Goal: Transaction & Acquisition: Purchase product/service

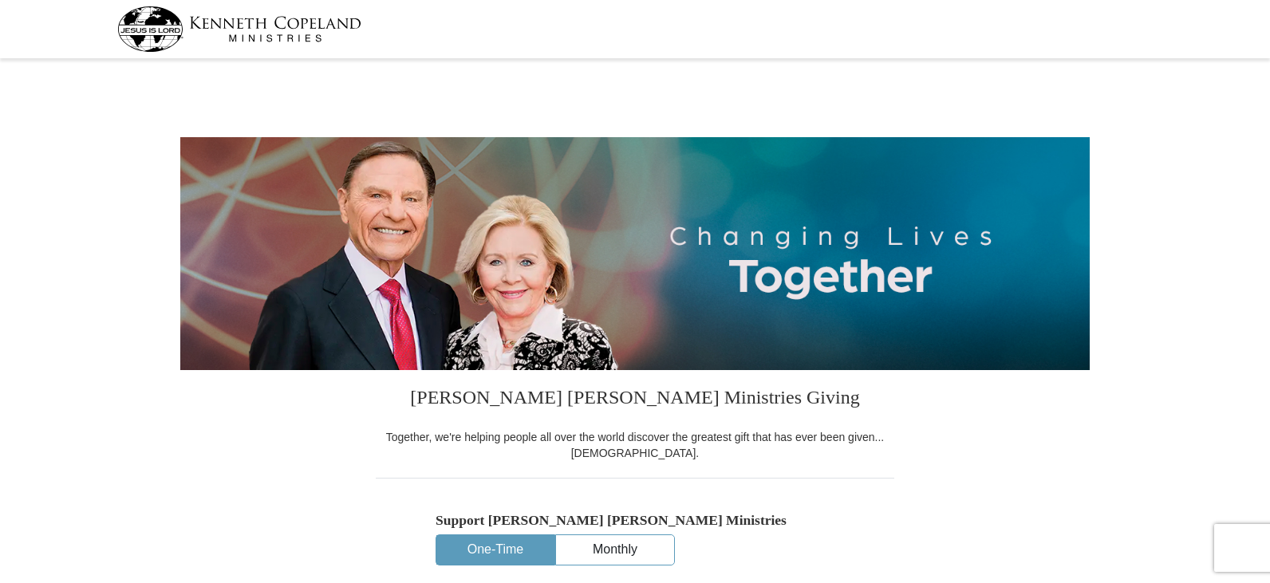
select select "CO"
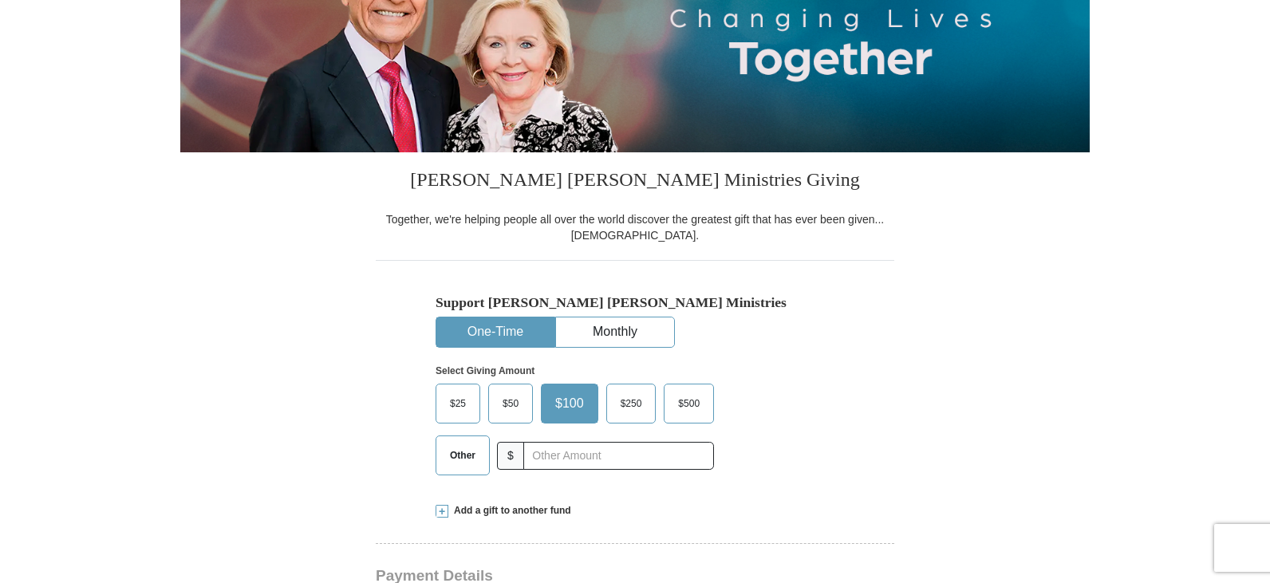
scroll to position [399, 0]
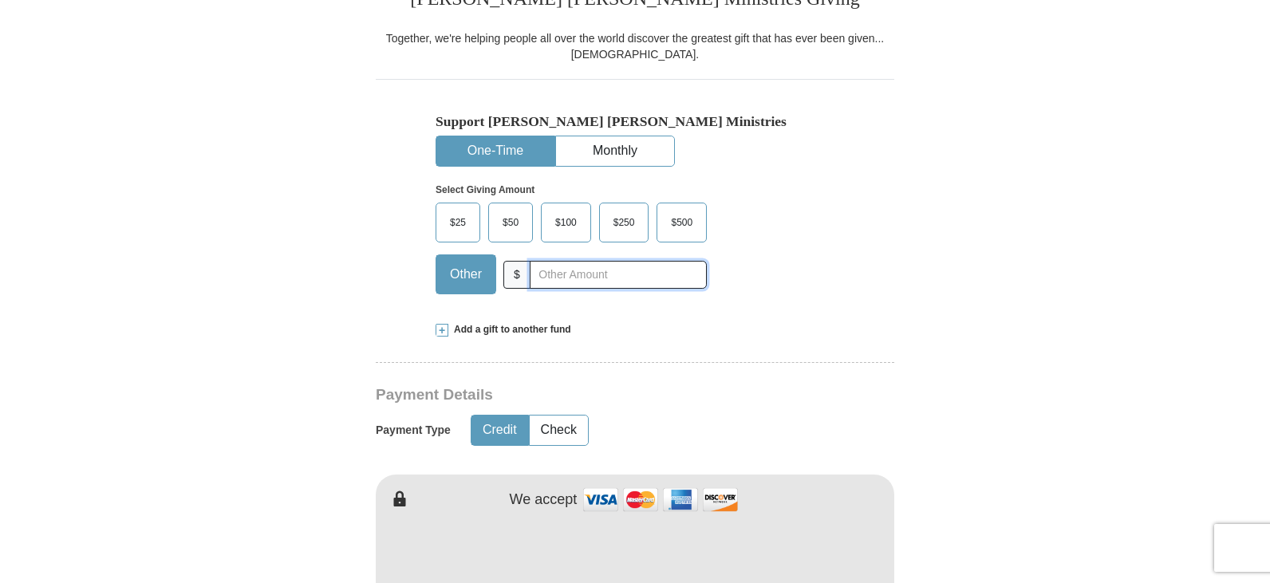
click at [554, 282] on input "text" at bounding box center [618, 275] width 177 height 28
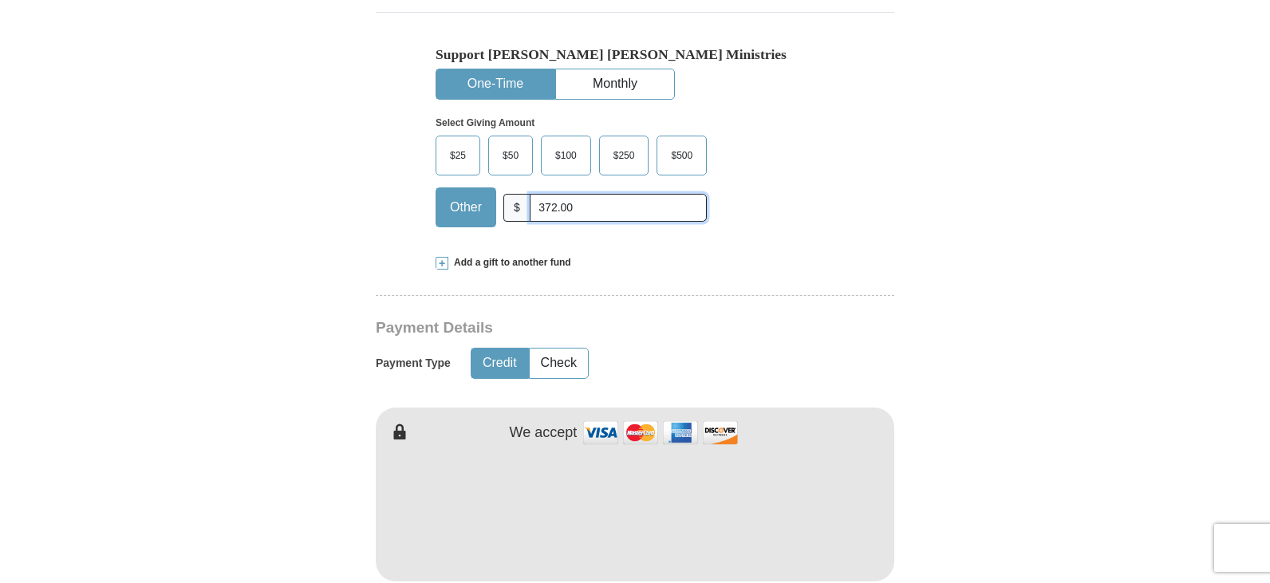
scroll to position [558, 0]
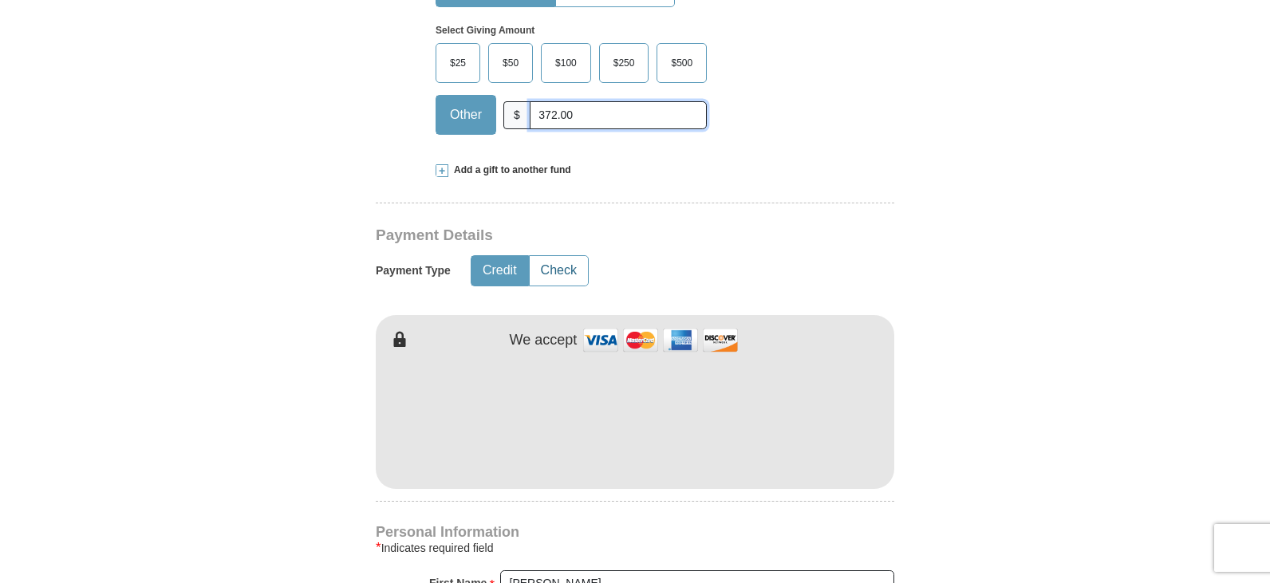
type input "372.00"
click at [562, 275] on button "Check" at bounding box center [559, 271] width 58 height 30
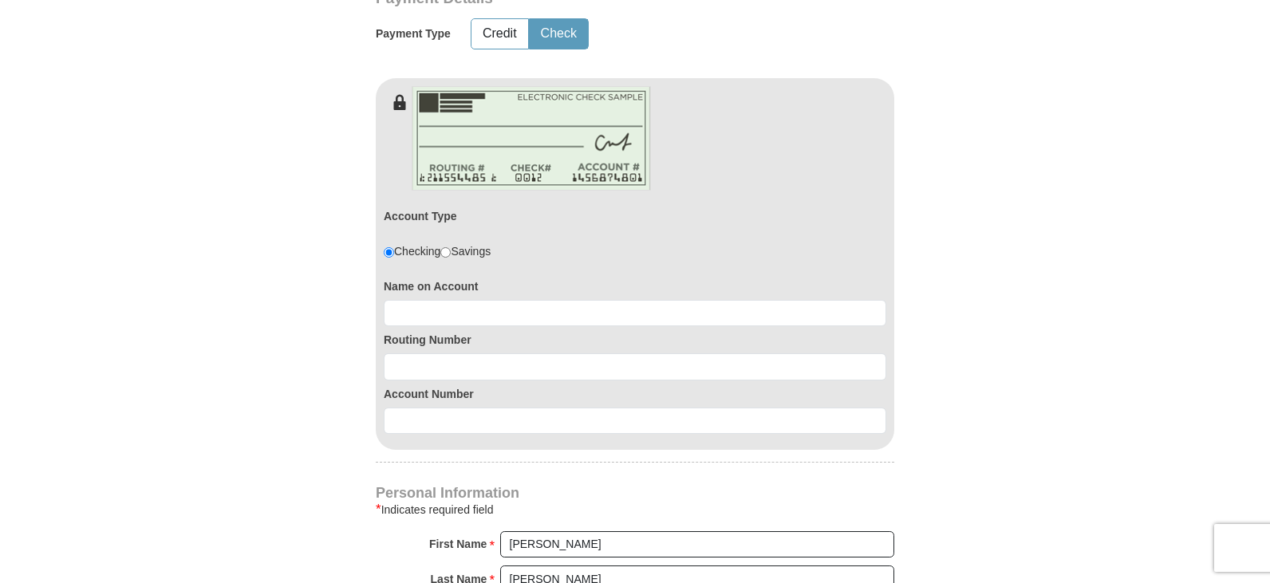
scroll to position [798, 0]
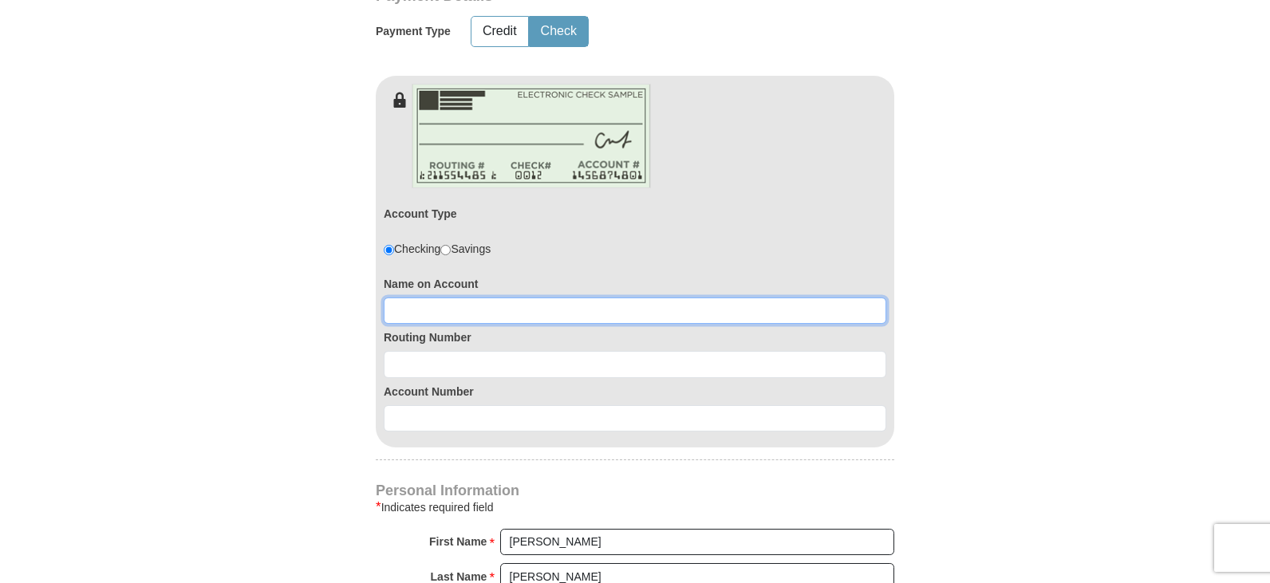
click at [428, 308] on input at bounding box center [635, 311] width 503 height 27
type input "[PERSON_NAME]"
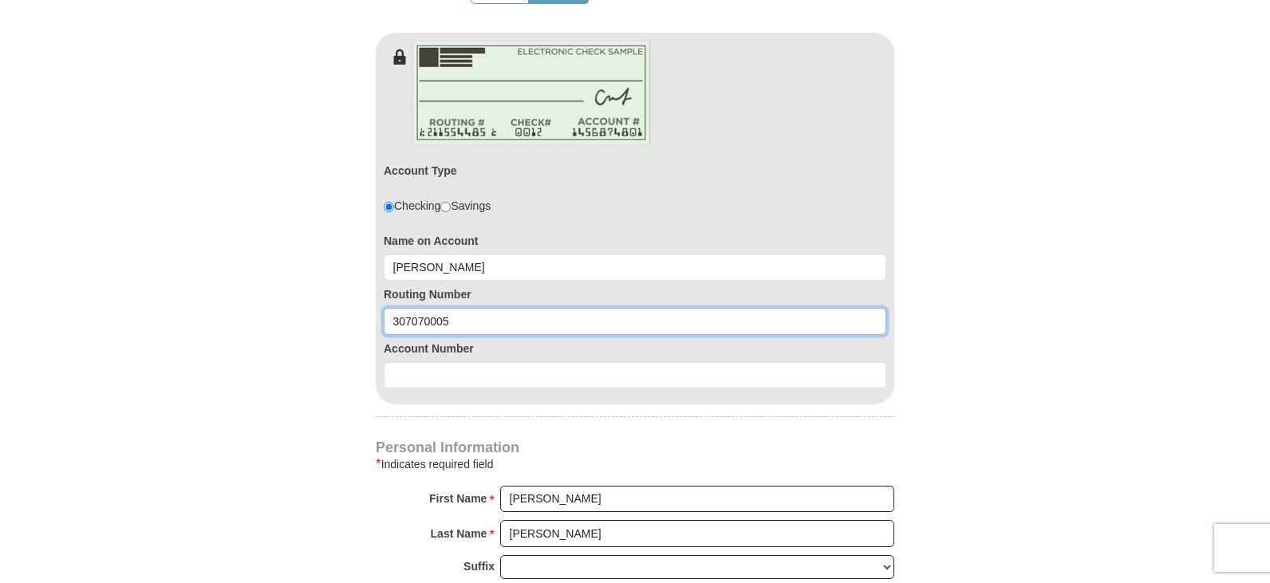
scroll to position [877, 0]
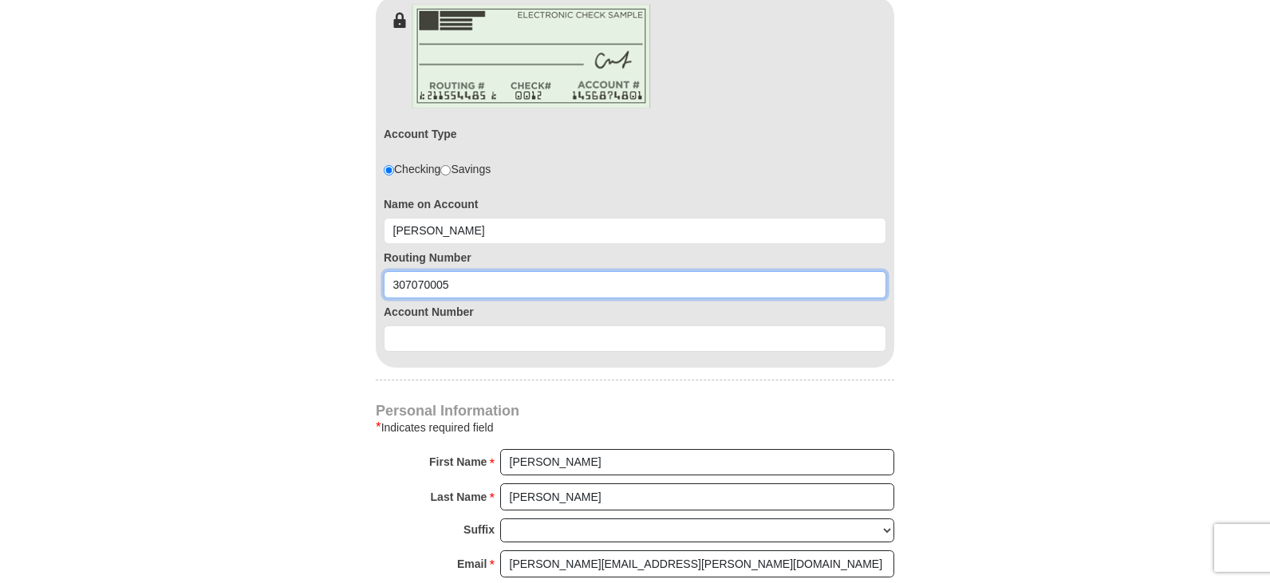
type input "307070005"
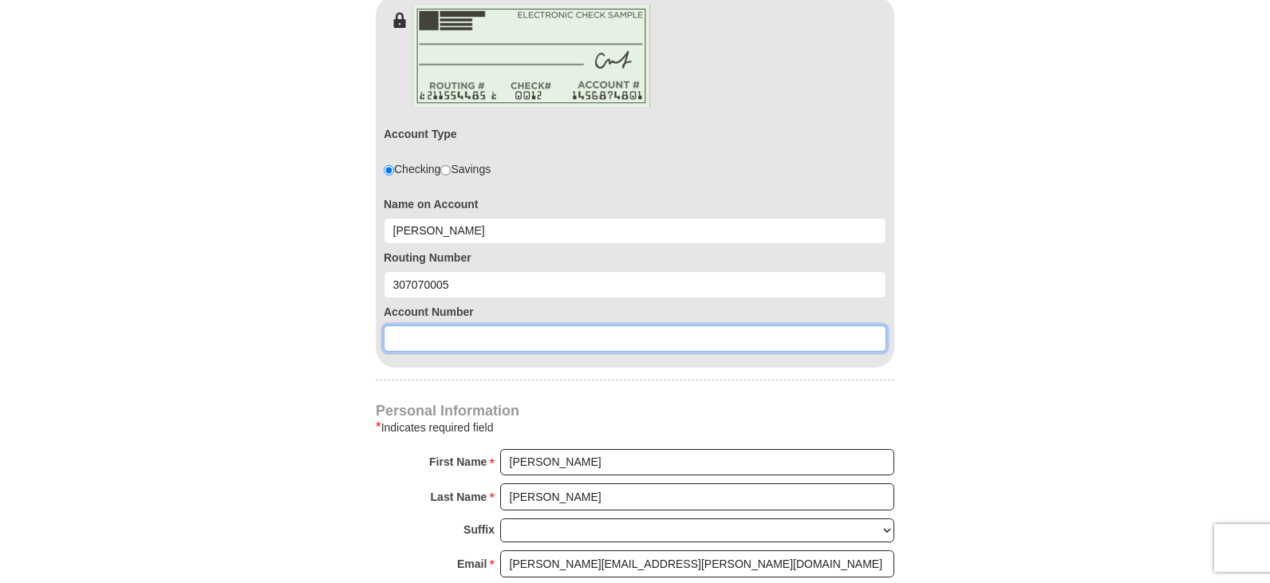
click at [421, 343] on input at bounding box center [635, 338] width 503 height 27
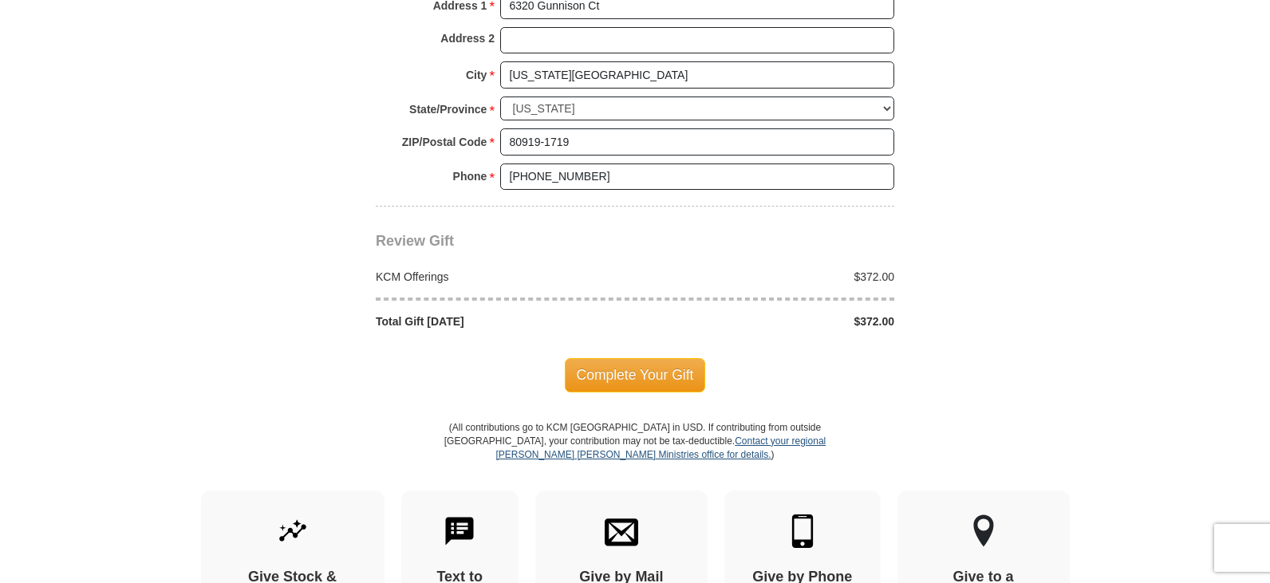
scroll to position [1515, 0]
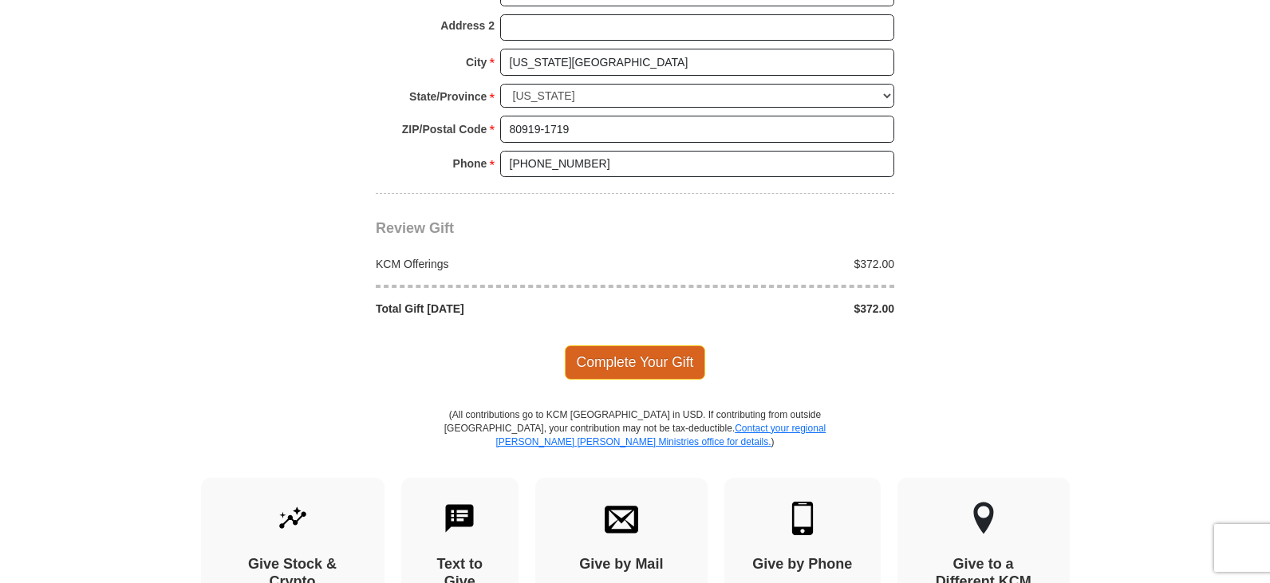
type input "1000041277113"
click at [647, 361] on span "Complete Your Gift" at bounding box center [635, 362] width 141 height 34
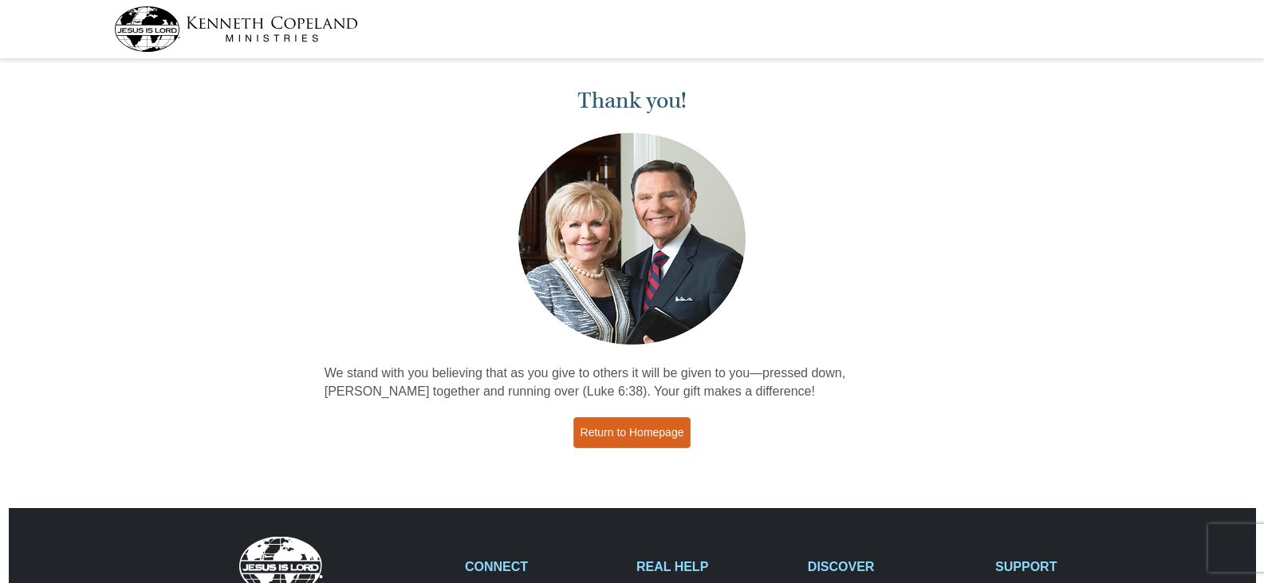
drag, startPoint x: 625, startPoint y: 436, endPoint x: 612, endPoint y: 407, distance: 31.4
click at [624, 436] on link "Return to Homepage" at bounding box center [632, 432] width 118 height 31
